Goal: Information Seeking & Learning: Learn about a topic

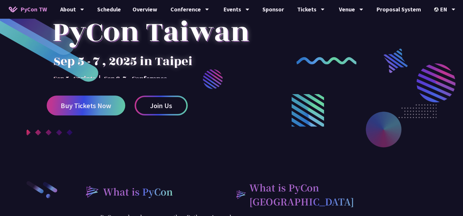
scroll to position [58, 0]
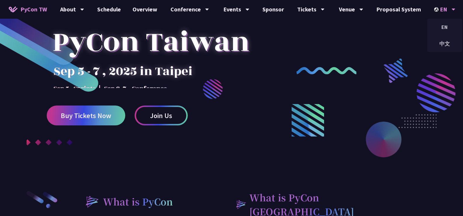
click at [436, 12] on div "EN" at bounding box center [444, 9] width 21 height 19
click at [436, 43] on div "中文" at bounding box center [444, 44] width 35 height 14
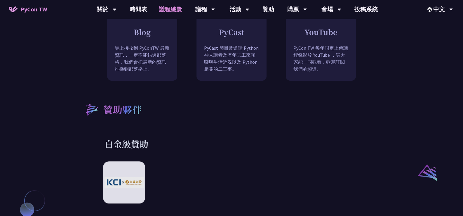
scroll to position [554, 0]
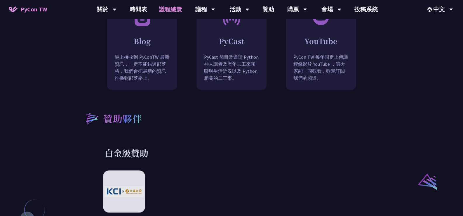
click at [160, 9] on link "議程總覽" at bounding box center [170, 9] width 35 height 19
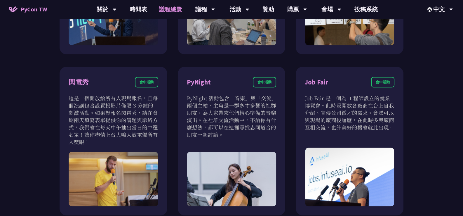
scroll to position [525, 0]
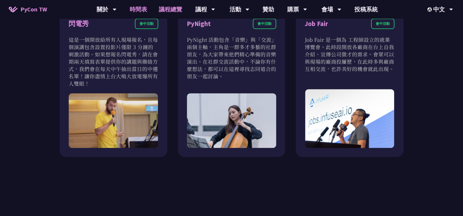
click at [137, 12] on link "時間表" at bounding box center [138, 9] width 29 height 19
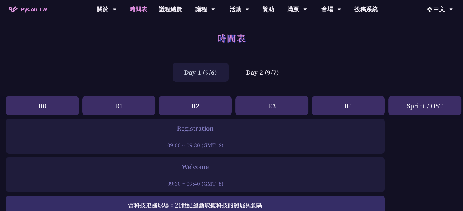
scroll to position [58, 0]
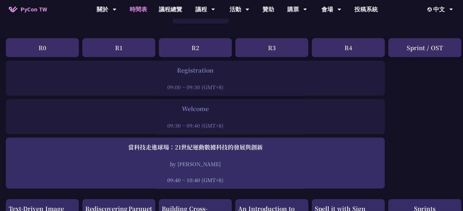
drag, startPoint x: 209, startPoint y: 86, endPoint x: 200, endPoint y: 86, distance: 9.3
click at [200, 86] on div "09:00 ~ 09:30 (GMT+8)" at bounding box center [195, 86] width 373 height 7
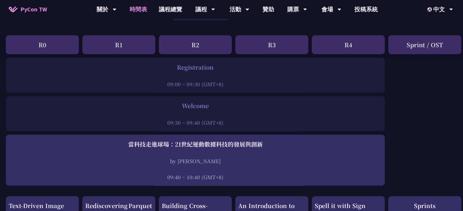
scroll to position [0, 0]
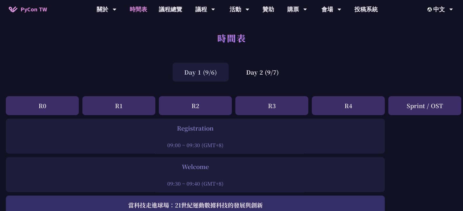
click at [234, 76] on div "Day 1 (9/6) Day 2 (9/7)" at bounding box center [231, 72] width 463 height 25
click at [238, 74] on div "Day 2 (9/7)" at bounding box center [262, 72] width 56 height 19
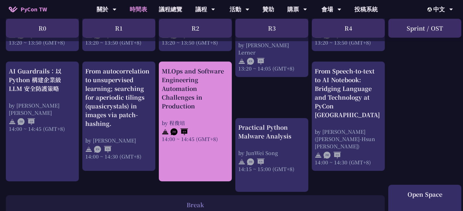
scroll to position [583, 0]
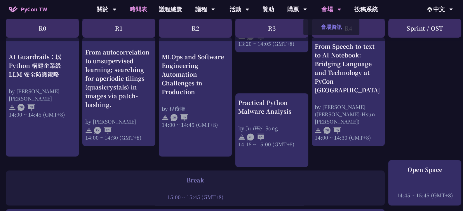
click at [331, 25] on link "會場資訊" at bounding box center [331, 27] width 56 height 14
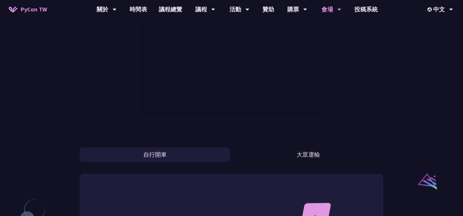
scroll to position [354, 0]
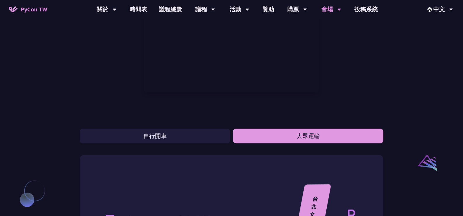
click at [295, 135] on button "大眾運輸" at bounding box center [308, 135] width 150 height 15
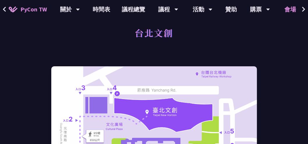
scroll to position [0, 0]
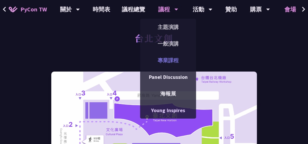
click at [171, 64] on link "專業課程" at bounding box center [168, 60] width 56 height 14
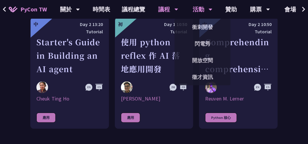
scroll to position [233, 0]
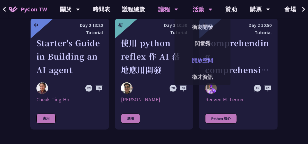
click at [212, 64] on link "開放空間" at bounding box center [203, 60] width 56 height 14
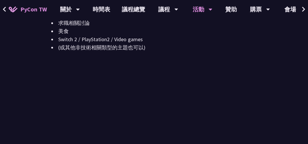
scroll to position [797, 0]
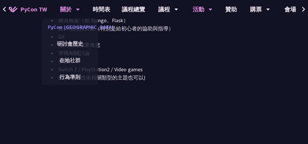
click at [71, 31] on link "PyCon [GEOGRAPHIC_DATA]" at bounding box center [70, 27] width 56 height 14
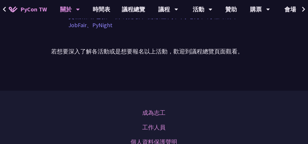
scroll to position [389, 0]
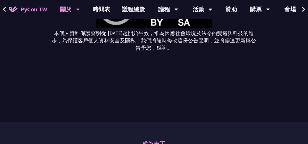
scroll to position [2198, 0]
